Goal: Navigation & Orientation: Find specific page/section

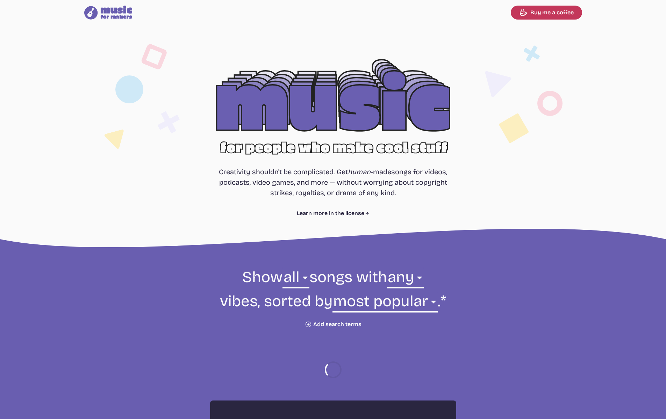
select select "most popular"
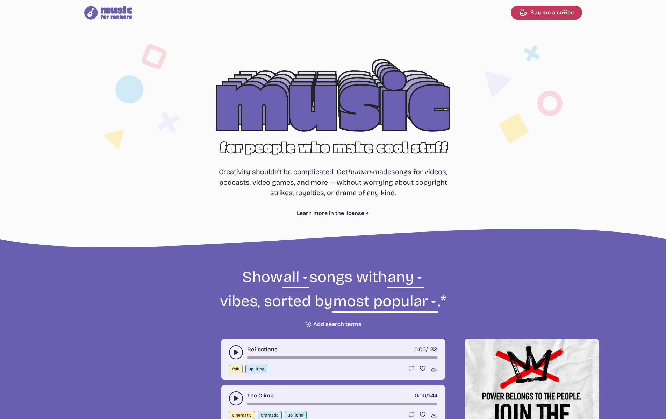
select select "most popular"
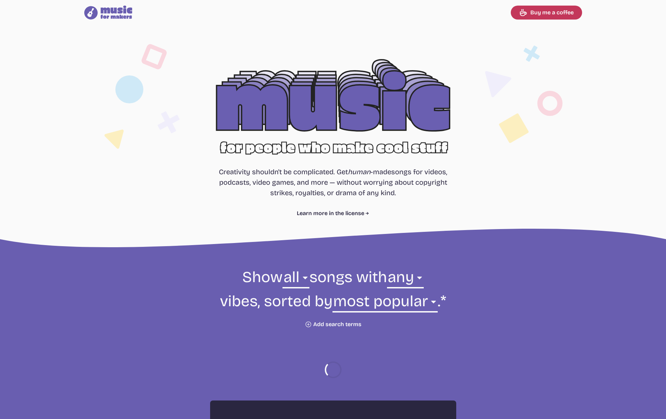
select select "most popular"
